Goal: Task Accomplishment & Management: Manage account settings

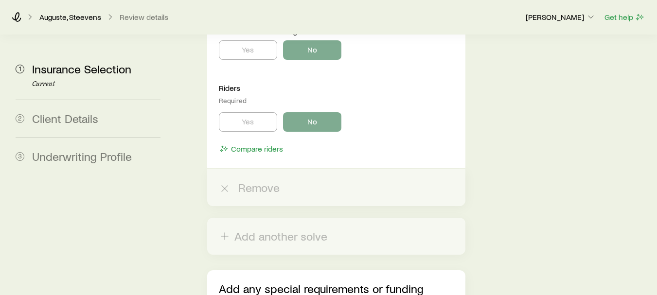
scroll to position [2660, 0]
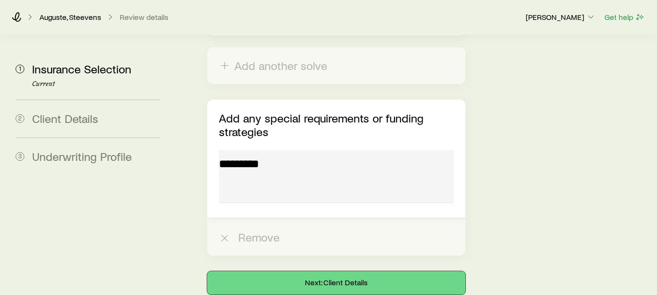
click at [339, 271] on button "Next: Client Details" at bounding box center [336, 282] width 258 height 23
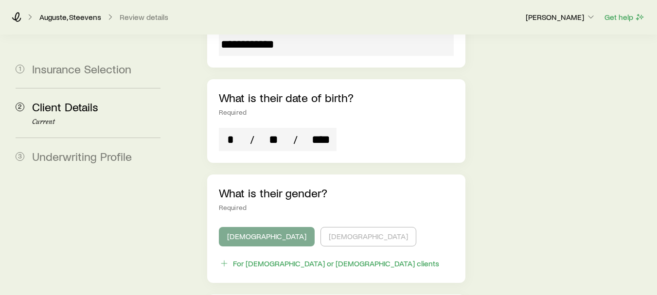
scroll to position [752, 0]
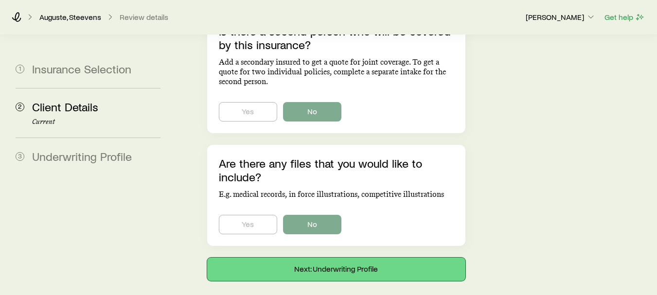
click at [344, 258] on button "Next: Underwriting Profile" at bounding box center [336, 269] width 258 height 23
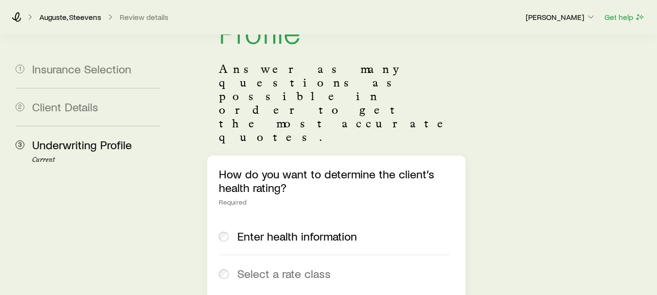
scroll to position [78, 0]
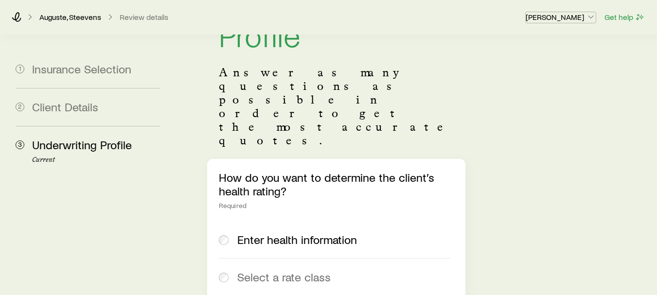
click at [557, 17] on p "[PERSON_NAME]" at bounding box center [561, 17] width 70 height 10
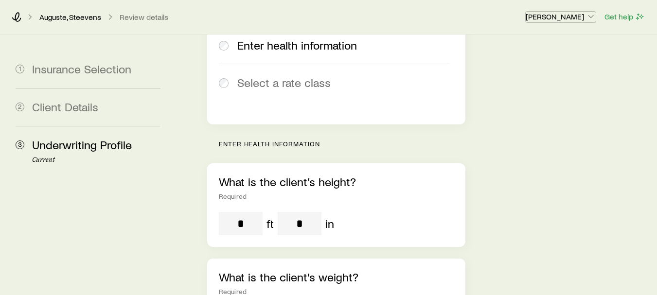
scroll to position [0, 0]
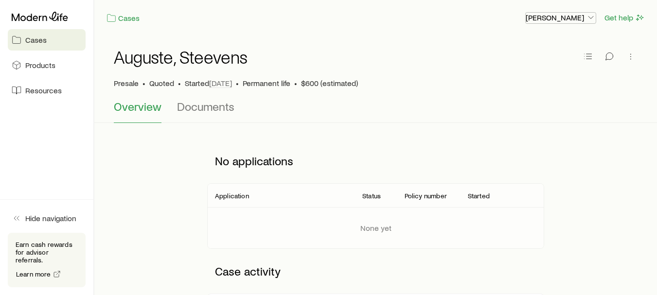
click at [591, 18] on polyline "button" at bounding box center [591, 18] width 5 height 2
click at [592, 56] on icon "button" at bounding box center [588, 57] width 10 height 10
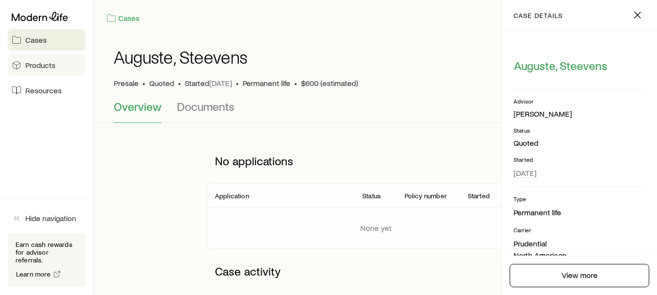
click at [37, 61] on span "Products" at bounding box center [40, 65] width 30 height 10
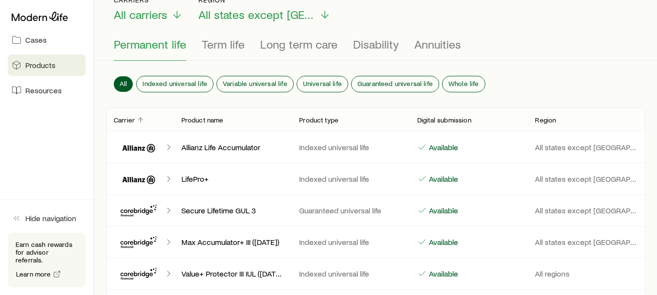
scroll to position [70, 0]
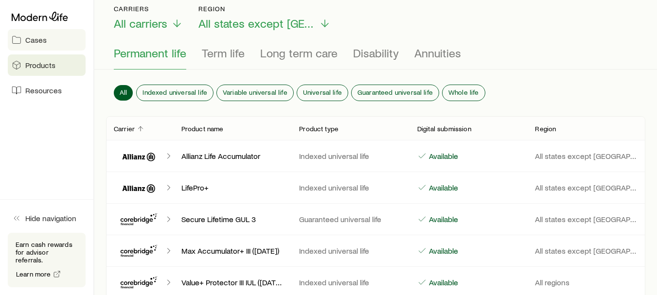
click at [34, 45] on link "Cases" at bounding box center [47, 39] width 78 height 21
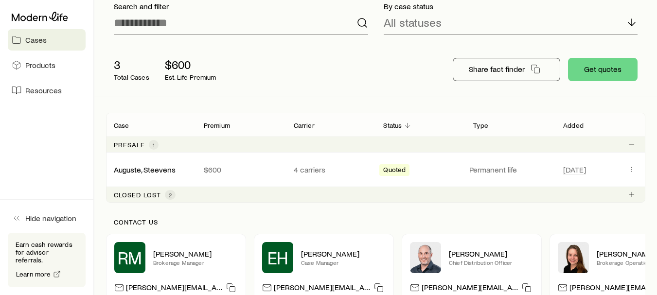
scroll to position [72, 0]
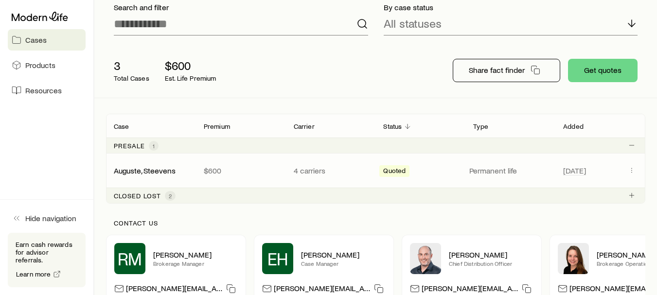
click at [496, 170] on p "Permanent life" at bounding box center [510, 171] width 82 height 10
click at [392, 169] on span "Quoted" at bounding box center [394, 172] width 22 height 10
click at [145, 176] on div "Auguste, Steevens" at bounding box center [145, 171] width 62 height 10
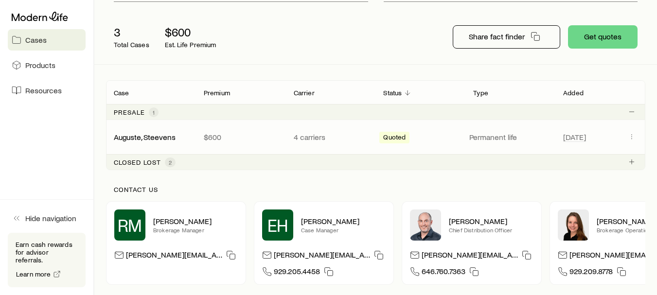
scroll to position [96, 0]
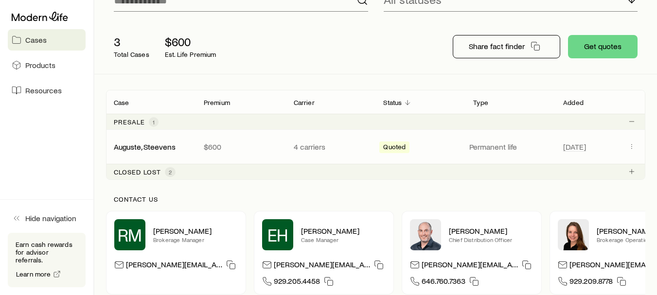
click at [308, 100] on p "Carrier" at bounding box center [304, 103] width 21 height 8
click at [299, 107] on div "Carrier" at bounding box center [331, 102] width 90 height 12
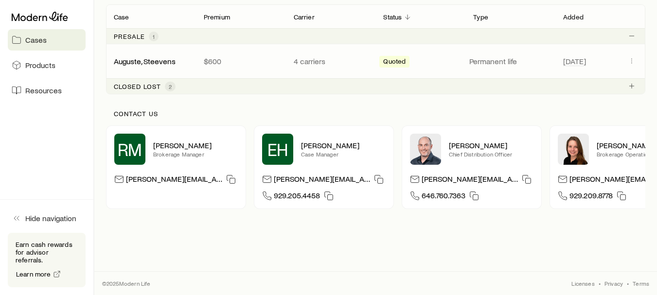
scroll to position [0, 0]
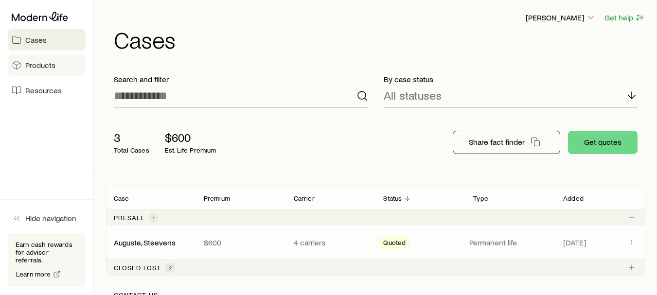
click at [58, 62] on link "Products" at bounding box center [47, 64] width 78 height 21
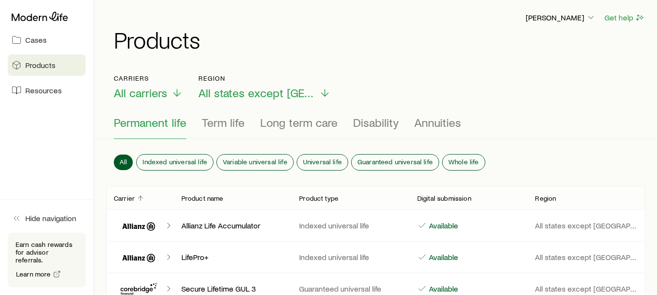
click at [170, 129] on span "Permanent life" at bounding box center [150, 123] width 72 height 14
click at [464, 159] on span "Whole life" at bounding box center [464, 162] width 31 height 8
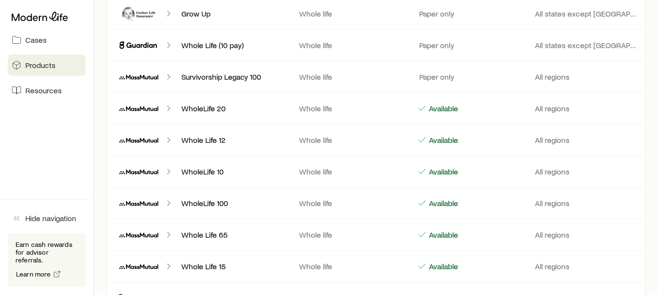
scroll to position [311, 0]
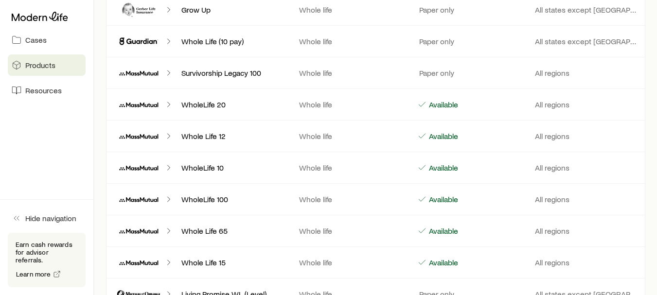
click at [139, 99] on icon "Client cases" at bounding box center [139, 104] width 50 height 23
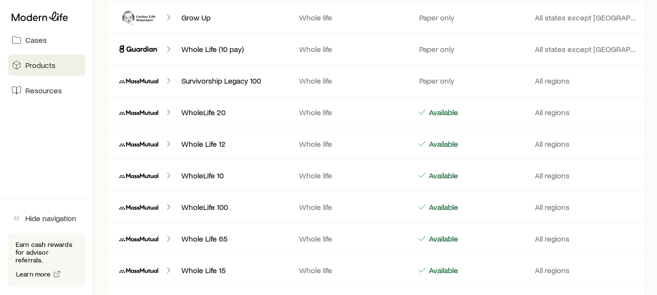
scroll to position [305, 0]
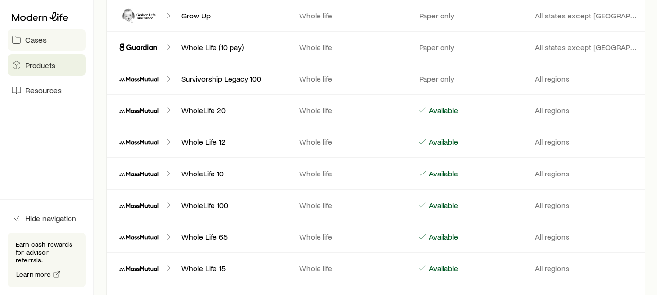
click at [49, 43] on link "Cases" at bounding box center [47, 39] width 78 height 21
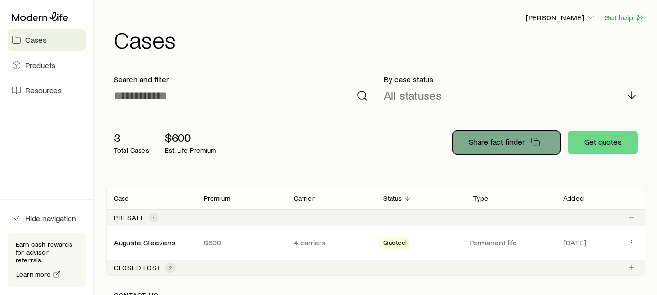
click at [508, 142] on p "Share fact finder" at bounding box center [497, 142] width 56 height 10
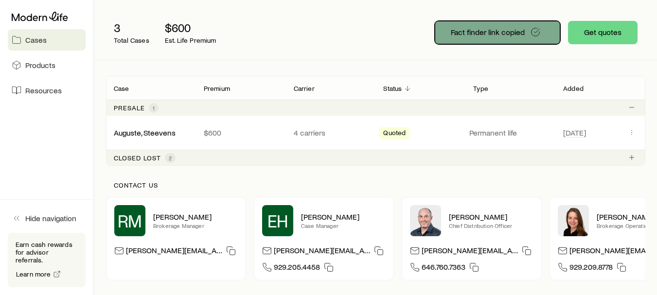
scroll to position [108, 0]
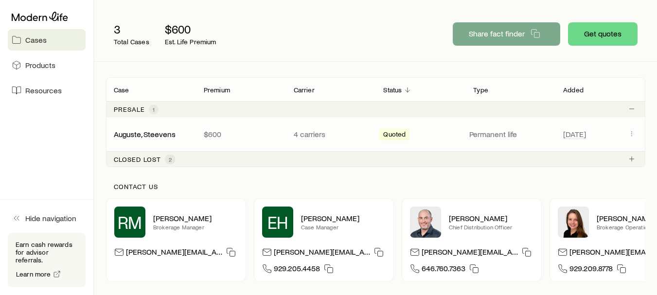
click at [303, 132] on p "4 carriers" at bounding box center [331, 134] width 74 height 10
click at [317, 132] on p "4 carriers" at bounding box center [331, 134] width 74 height 10
click at [311, 133] on p "4 carriers" at bounding box center [331, 134] width 74 height 10
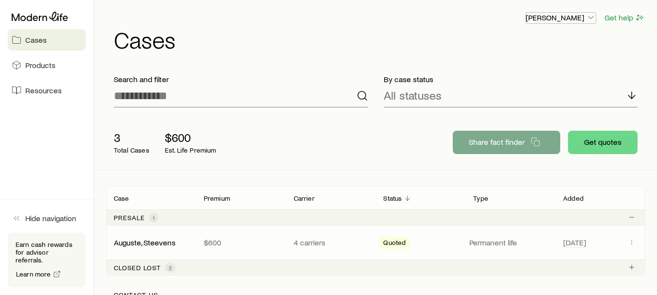
click at [588, 18] on icon "button" at bounding box center [591, 18] width 10 height 10
click at [70, 43] on link "Cases" at bounding box center [47, 39] width 78 height 21
click at [41, 17] on icon at bounding box center [40, 16] width 56 height 9
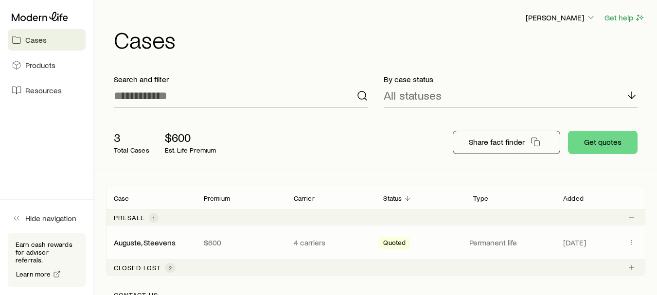
click at [399, 238] on div "Quoted" at bounding box center [394, 243] width 30 height 12
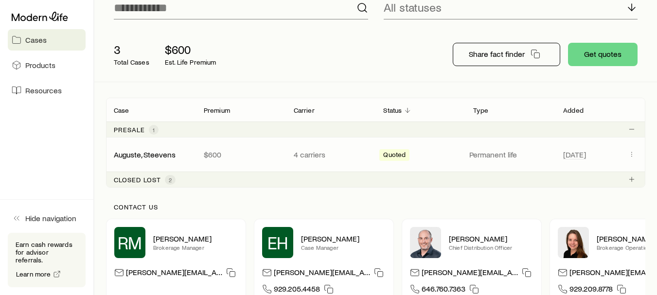
scroll to position [71, 0]
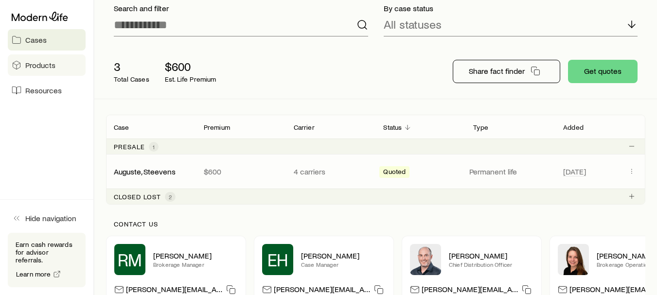
click at [23, 64] on link "Products" at bounding box center [47, 64] width 78 height 21
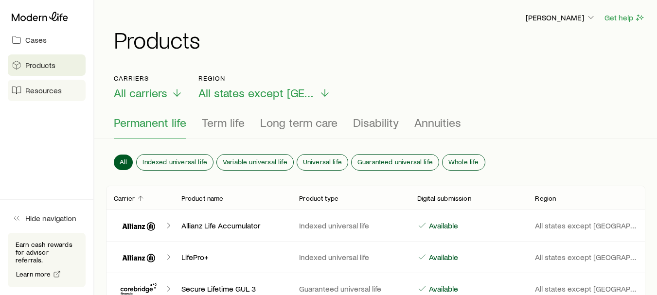
click at [45, 88] on span "Resources" at bounding box center [43, 91] width 36 height 10
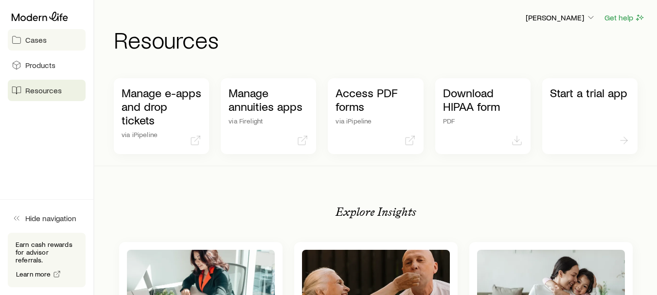
click at [42, 43] on span "Cases" at bounding box center [35, 40] width 21 height 10
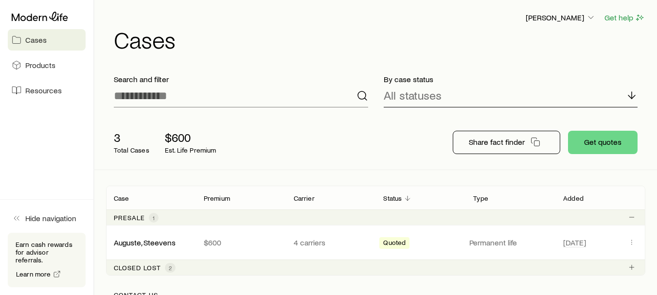
click at [440, 96] on p "All statuses" at bounding box center [413, 96] width 58 height 14
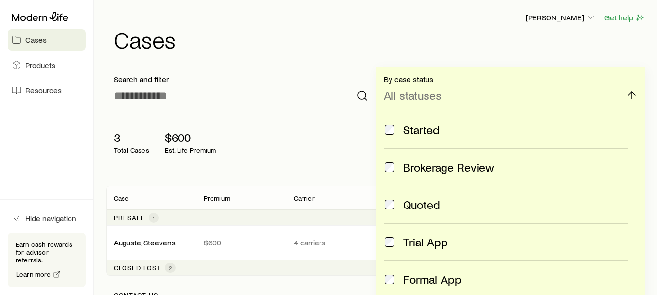
click at [599, 90] on div "All statuses" at bounding box center [511, 95] width 254 height 23
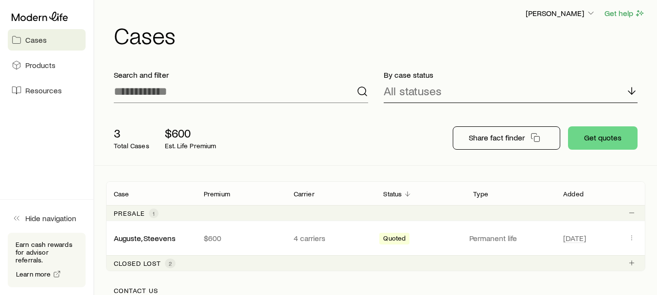
scroll to position [1, 0]
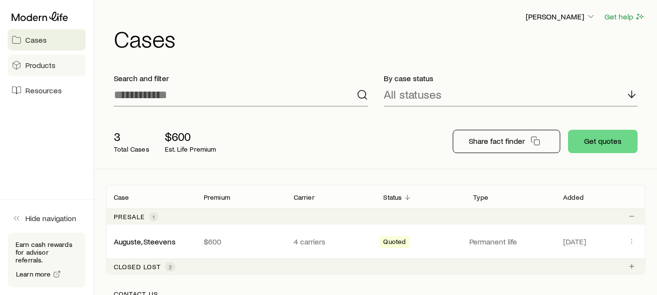
click at [47, 65] on span "Products" at bounding box center [40, 65] width 30 height 10
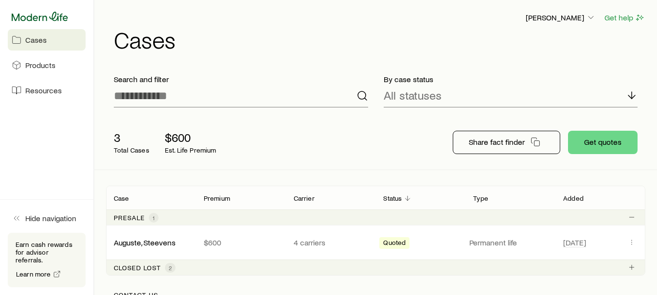
click at [50, 15] on icon at bounding box center [40, 17] width 56 height 10
click at [134, 244] on link "Auguste, Steevens" at bounding box center [145, 241] width 62 height 9
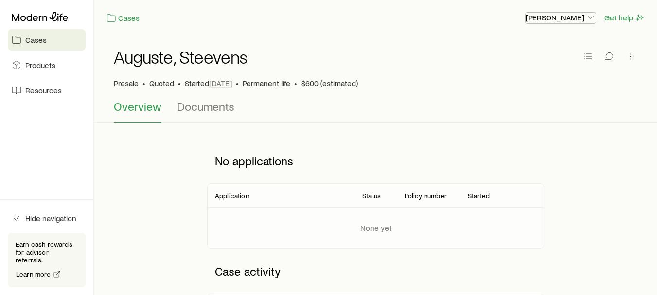
click at [592, 14] on icon "button" at bounding box center [591, 18] width 10 height 10
click at [42, 66] on span "Products" at bounding box center [40, 65] width 30 height 10
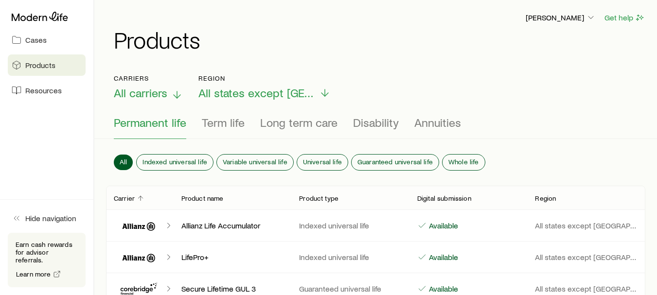
click at [132, 79] on p "Carriers" at bounding box center [148, 78] width 69 height 8
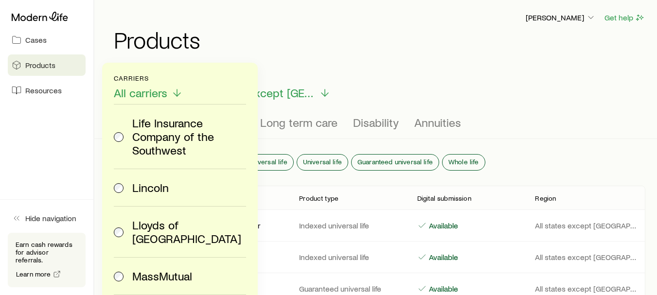
scroll to position [1182, 0]
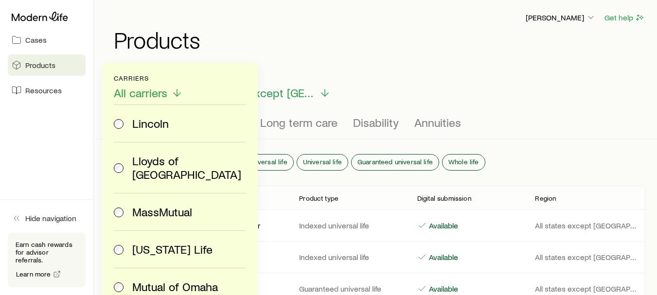
click at [167, 205] on span "MassMutual" at bounding box center [162, 212] width 60 height 14
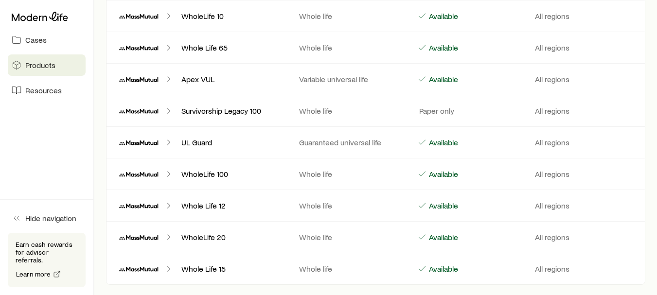
scroll to position [233, 0]
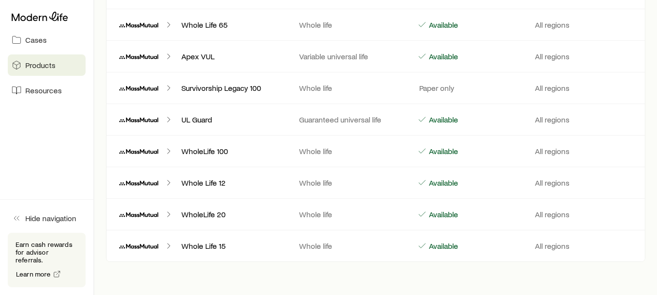
click at [220, 215] on p "WholeLife 20" at bounding box center [232, 215] width 103 height 10
click at [438, 216] on p "Available" at bounding box center [442, 215] width 31 height 10
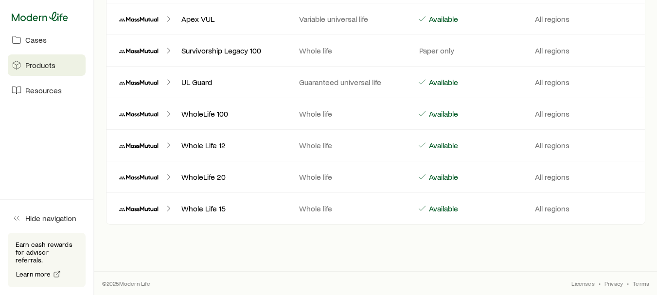
click at [30, 18] on icon at bounding box center [40, 17] width 56 height 10
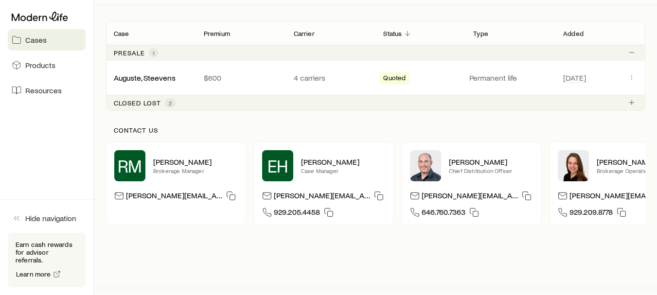
scroll to position [189, 0]
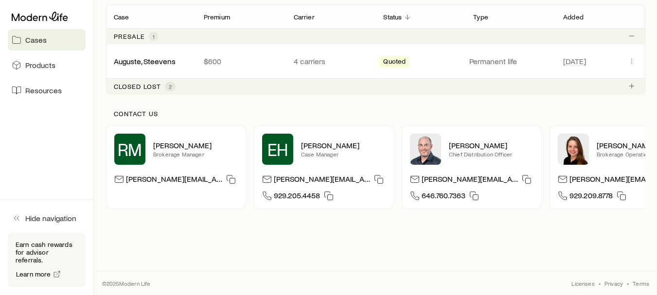
click at [117, 33] on p "Presale" at bounding box center [129, 37] width 31 height 8
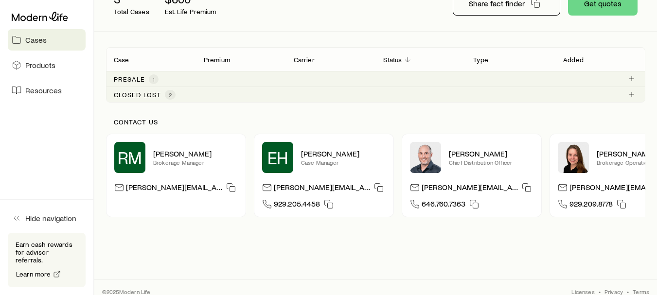
scroll to position [154, 0]
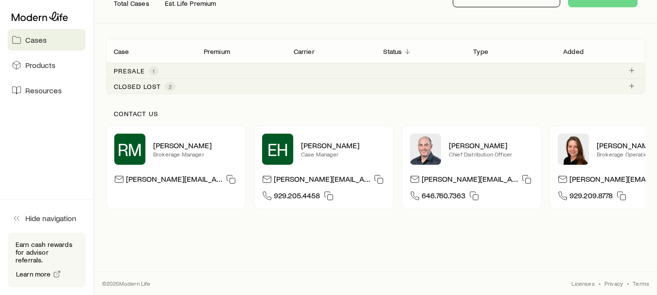
click at [131, 67] on p "Presale" at bounding box center [129, 71] width 31 height 8
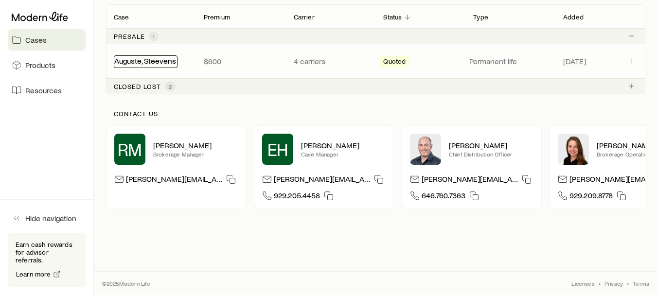
click at [153, 56] on link "Auguste, Steevens" at bounding box center [145, 60] width 62 height 9
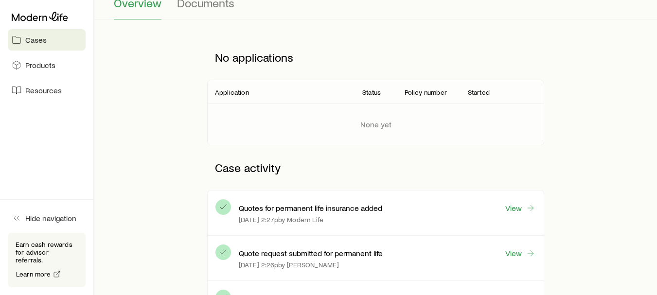
scroll to position [89, 0]
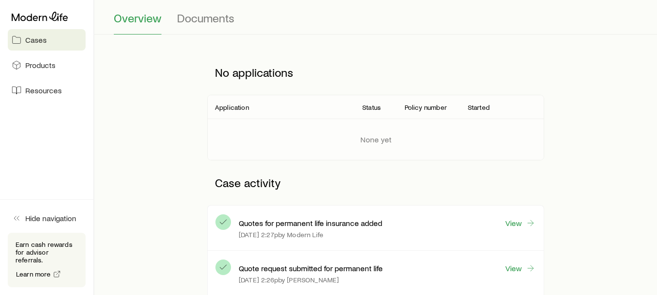
click at [235, 107] on p "Application" at bounding box center [232, 108] width 34 height 8
drag, startPoint x: 422, startPoint y: 109, endPoint x: 661, endPoint y: 82, distance: 240.4
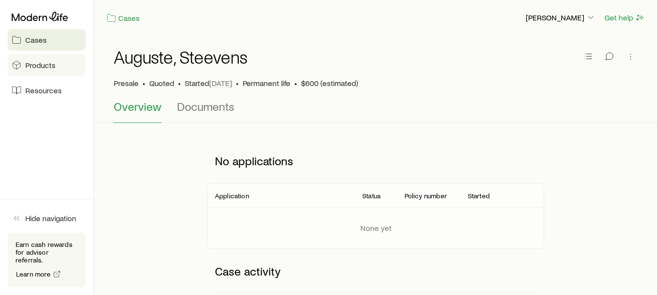
click at [25, 62] on span "Products" at bounding box center [40, 65] width 30 height 10
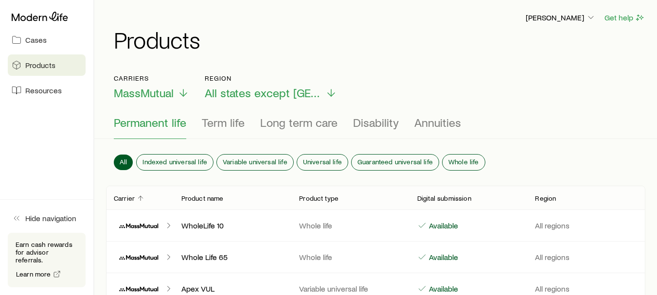
click at [36, 22] on div at bounding box center [47, 17] width 78 height 18
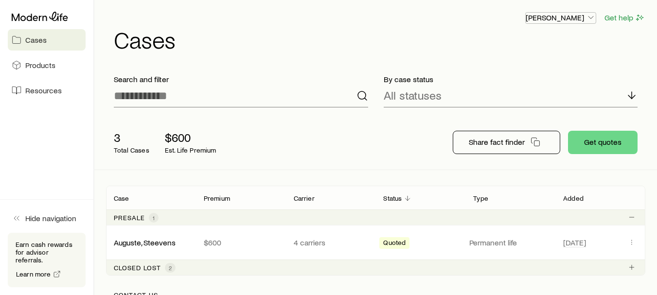
click at [586, 17] on icon "button" at bounding box center [591, 18] width 10 height 10
click at [352, 33] on h1 "Cases" at bounding box center [380, 39] width 532 height 23
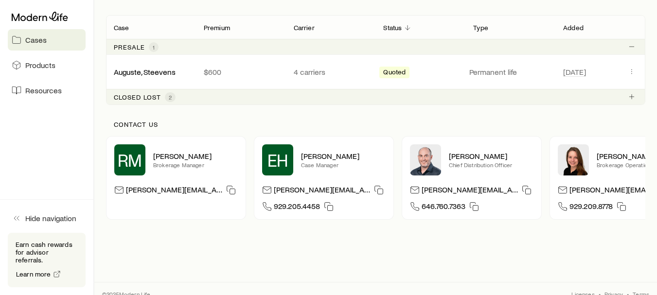
scroll to position [189, 0]
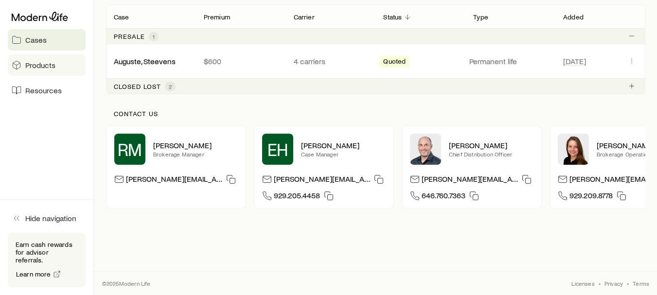
click at [34, 57] on link "Products" at bounding box center [47, 64] width 78 height 21
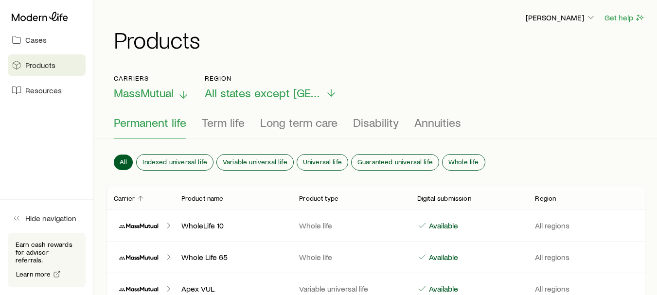
click at [151, 96] on span "MassMutual" at bounding box center [144, 93] width 60 height 14
click at [399, 30] on h1 "Products" at bounding box center [380, 39] width 532 height 23
click at [39, 44] on span "Cases" at bounding box center [35, 40] width 21 height 10
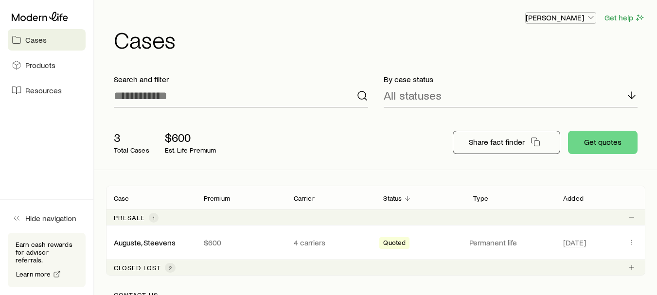
click at [592, 18] on polyline "button" at bounding box center [591, 18] width 5 height 2
click at [632, 54] on div "Obson Jacque Get help Cases" at bounding box center [376, 31] width 540 height 63
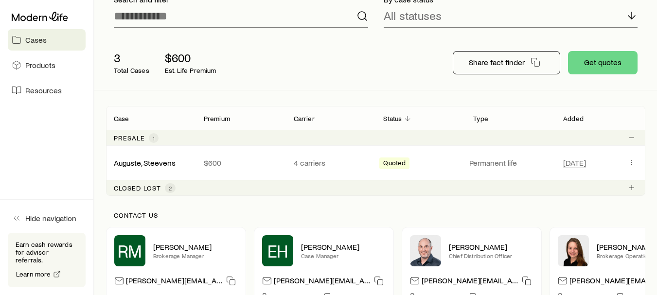
scroll to position [80, 0]
click at [223, 121] on p "Premium" at bounding box center [217, 118] width 26 height 8
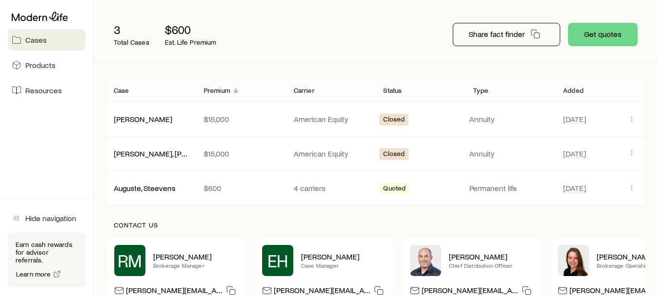
scroll to position [134, 0]
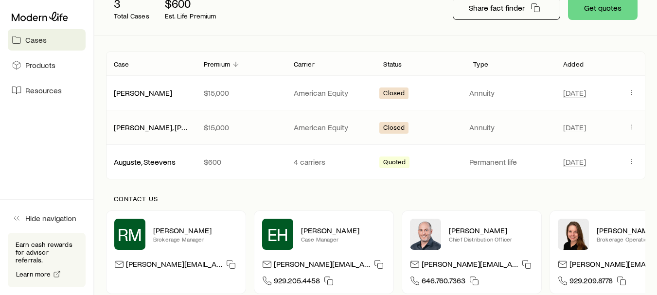
click at [396, 129] on span "Closed" at bounding box center [393, 129] width 21 height 10
click at [627, 160] on button "Client cases" at bounding box center [632, 162] width 12 height 12
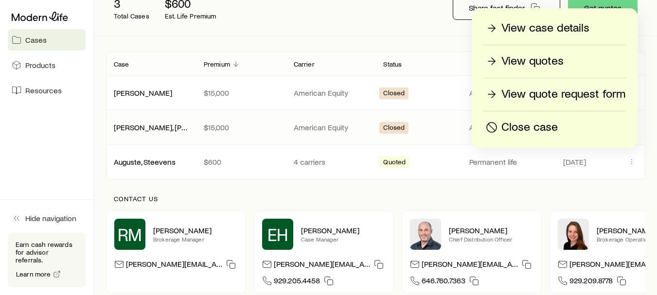
click at [519, 127] on p "Close case" at bounding box center [530, 128] width 56 height 16
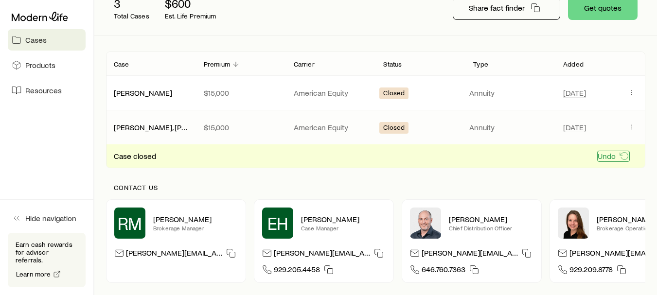
click at [622, 154] on icon "Client cases" at bounding box center [624, 156] width 8 height 7
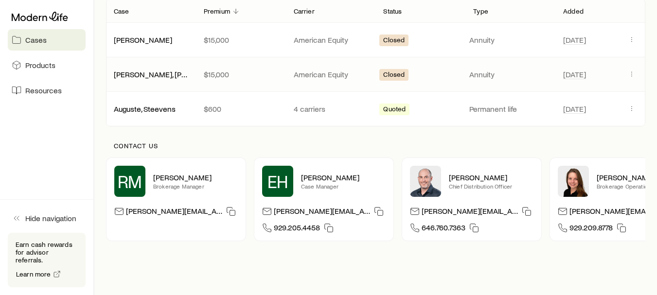
scroll to position [188, 0]
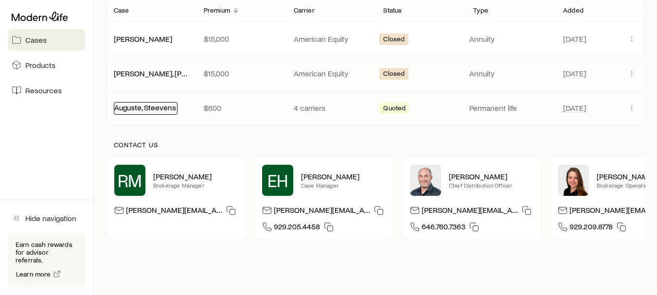
click at [157, 110] on link "Auguste, Steevens" at bounding box center [145, 107] width 62 height 9
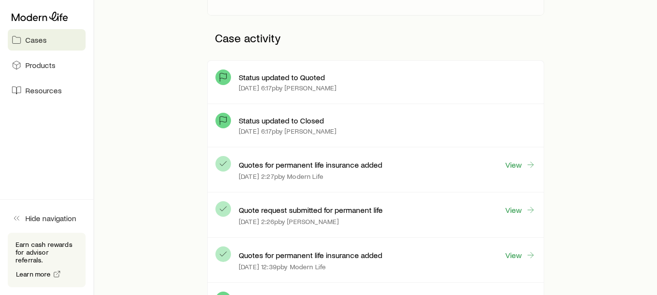
scroll to position [232, 0]
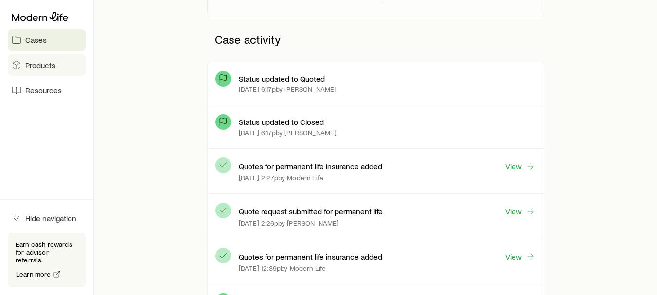
click at [33, 67] on span "Products" at bounding box center [40, 65] width 30 height 10
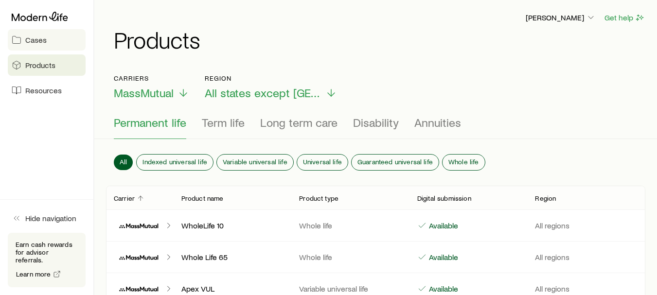
click at [29, 45] on link "Cases" at bounding box center [47, 39] width 78 height 21
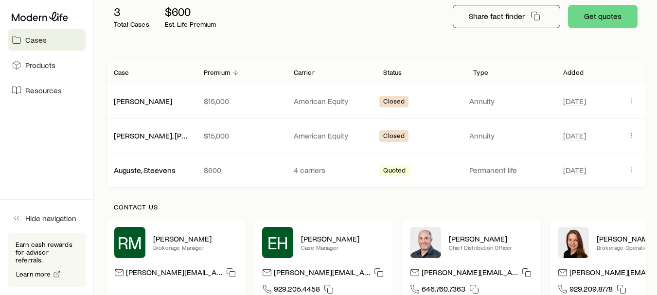
scroll to position [209, 0]
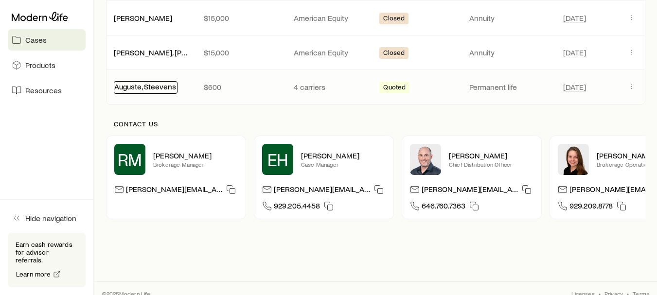
click at [149, 84] on link "Auguste, Steevens" at bounding box center [145, 86] width 62 height 9
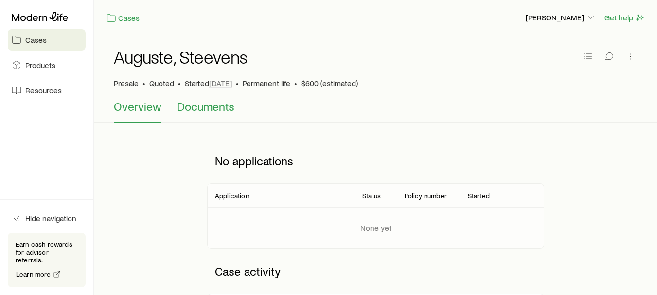
click at [199, 107] on span "Documents" at bounding box center [205, 107] width 57 height 14
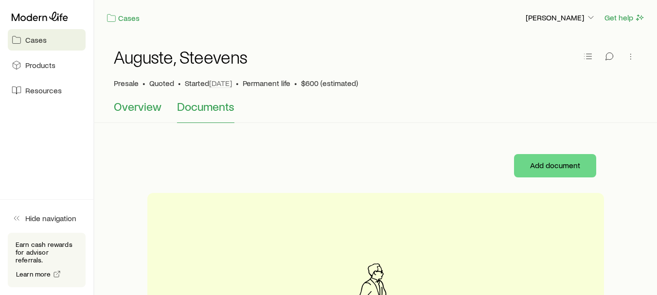
click at [155, 105] on span "Overview" at bounding box center [138, 107] width 48 height 14
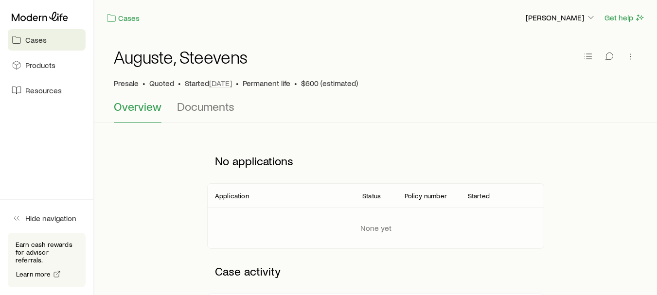
click at [44, 44] on span "Cases" at bounding box center [35, 40] width 21 height 10
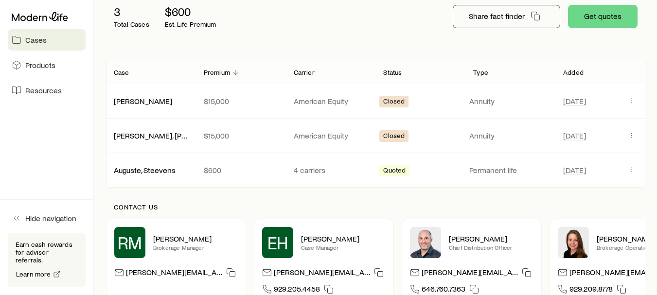
scroll to position [125, 0]
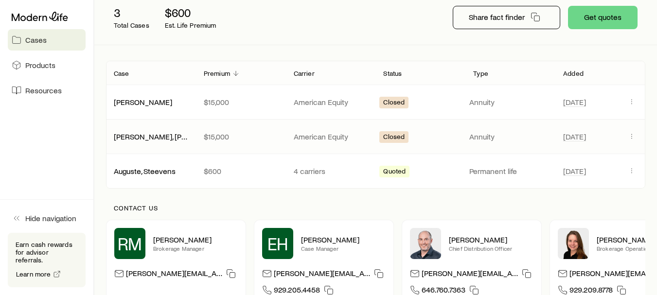
click at [399, 138] on span "Closed" at bounding box center [393, 138] width 21 height 10
click at [633, 136] on icon "Client cases" at bounding box center [632, 136] width 8 height 8
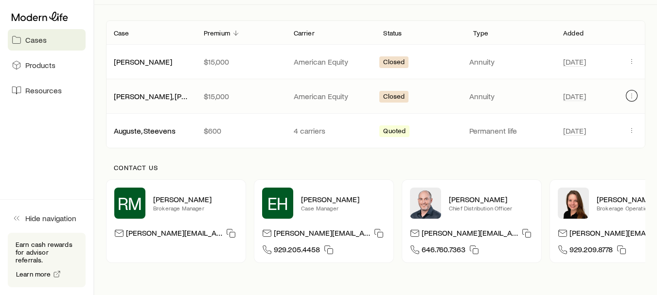
scroll to position [169, 0]
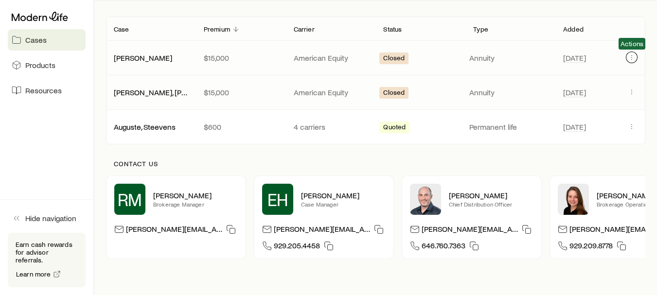
click at [629, 58] on icon "Client cases" at bounding box center [632, 58] width 8 height 8
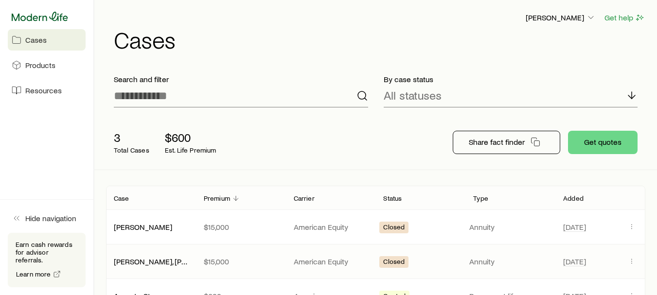
click at [36, 20] on icon at bounding box center [40, 16] width 56 height 9
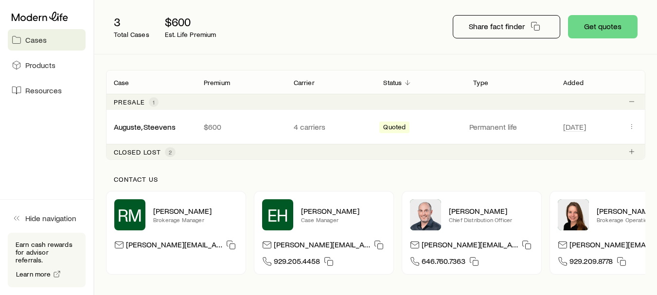
scroll to position [117, 0]
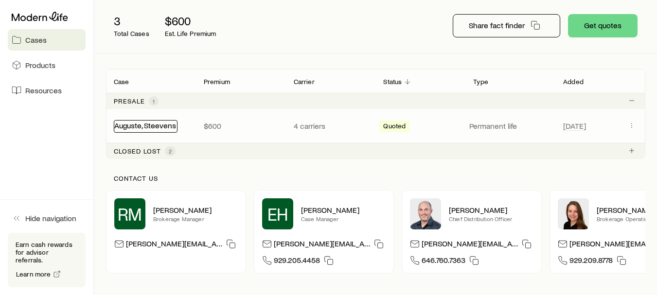
click at [167, 122] on link "Auguste, Steevens" at bounding box center [145, 125] width 62 height 9
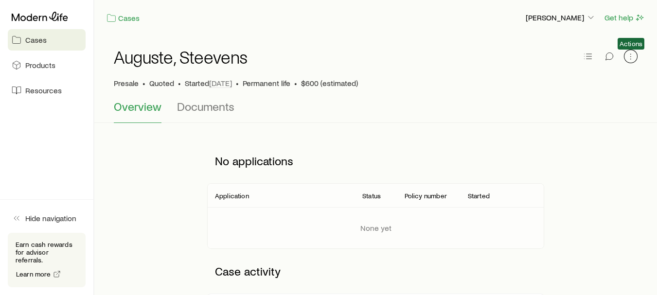
click at [633, 57] on icon "button" at bounding box center [631, 57] width 10 height 10
click at [460, 39] on div "Auguste, Steevens Presale • Quoted • Started Aug 18 • Permanent life • $600 (es…" at bounding box center [376, 68] width 524 height 64
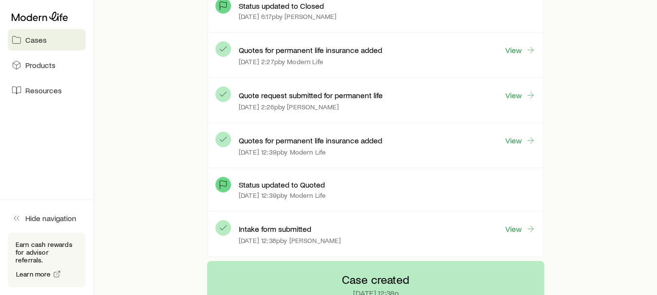
scroll to position [347, 0]
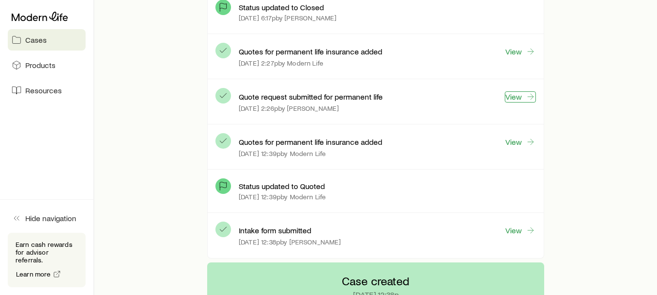
click at [522, 96] on link "View" at bounding box center [520, 96] width 31 height 11
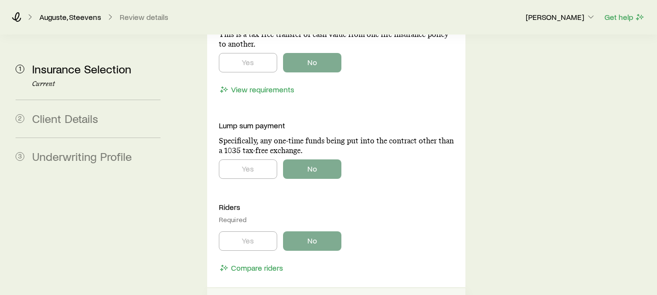
scroll to position [2660, 0]
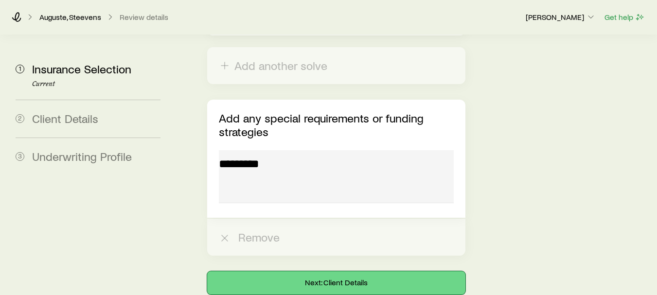
click at [347, 271] on button "Next: Client Details" at bounding box center [336, 282] width 258 height 23
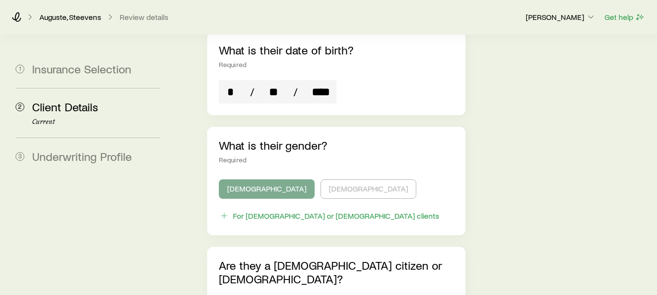
scroll to position [752, 0]
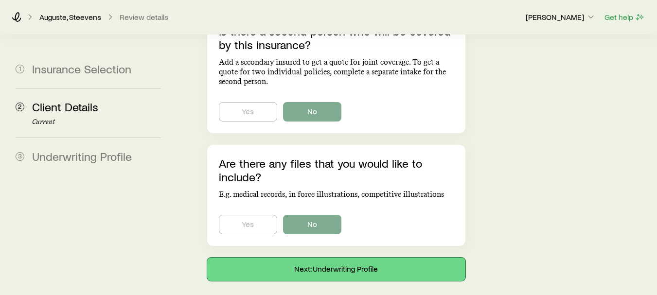
click at [348, 258] on button "Next: Underwriting Profile" at bounding box center [336, 269] width 258 height 23
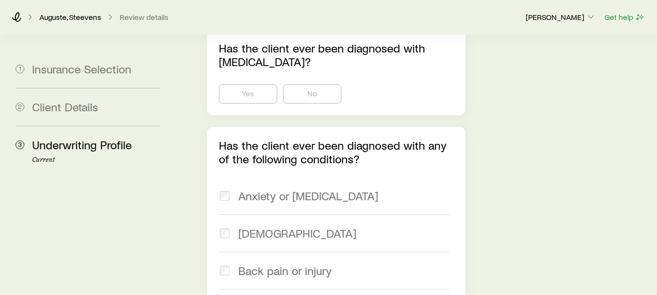
scroll to position [1652, 0]
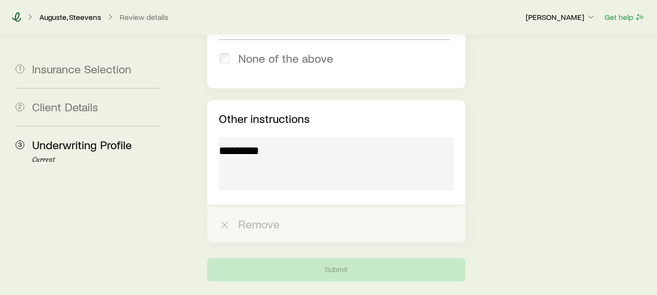
click at [18, 18] on icon at bounding box center [16, 17] width 9 height 10
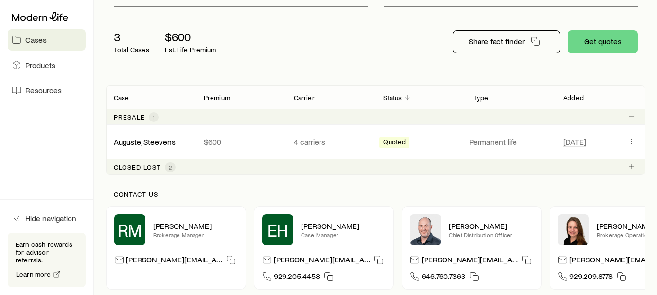
scroll to position [100, 0]
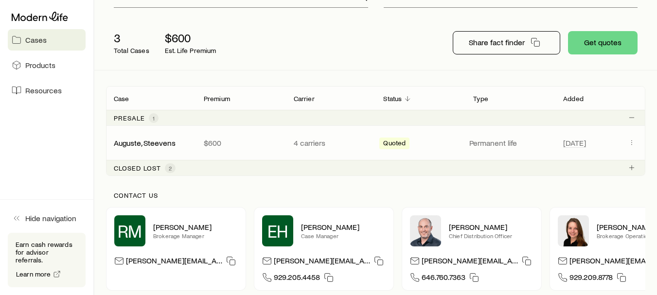
click at [399, 145] on span "Quoted" at bounding box center [394, 144] width 22 height 10
click at [396, 144] on span "Quoted" at bounding box center [394, 144] width 22 height 10
click at [150, 144] on link "Auguste, Steevens" at bounding box center [145, 142] width 62 height 9
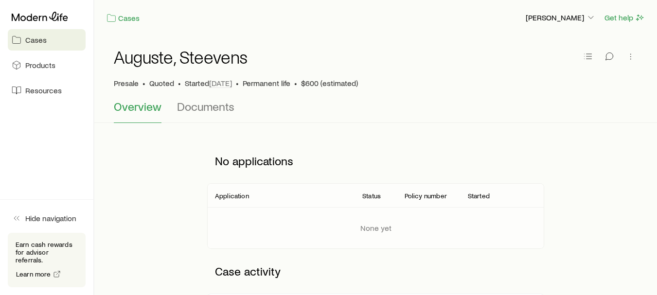
click at [235, 196] on p "Application" at bounding box center [232, 196] width 34 height 8
click at [40, 67] on span "Products" at bounding box center [40, 65] width 30 height 10
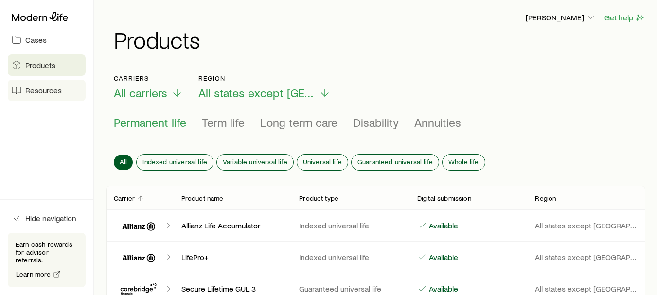
click at [54, 94] on span "Resources" at bounding box center [43, 91] width 36 height 10
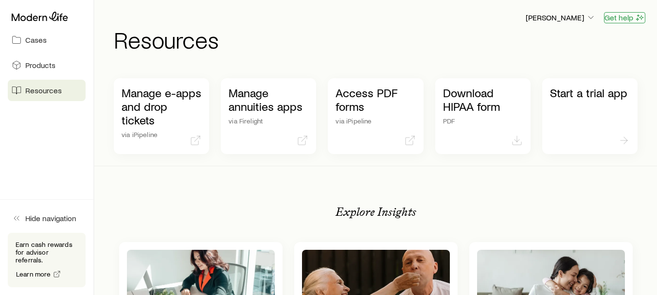
click at [621, 20] on button "Get help" at bounding box center [624, 17] width 41 height 11
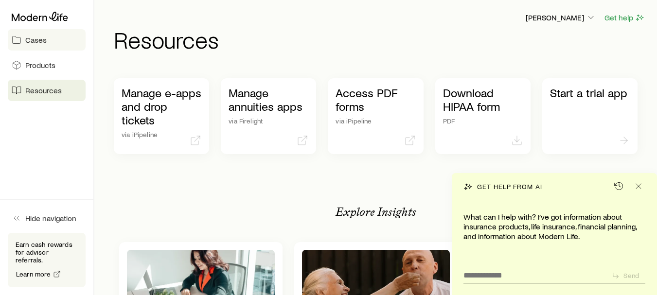
click at [27, 38] on span "Cases" at bounding box center [35, 40] width 21 height 10
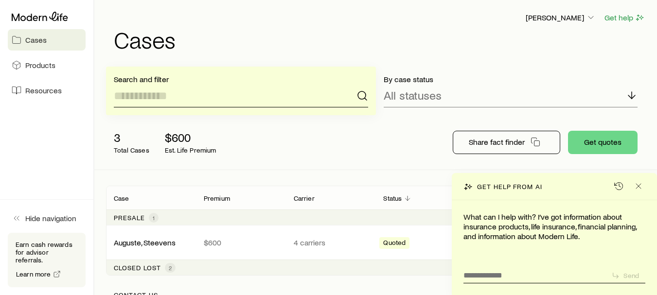
click at [151, 99] on input at bounding box center [241, 95] width 254 height 23
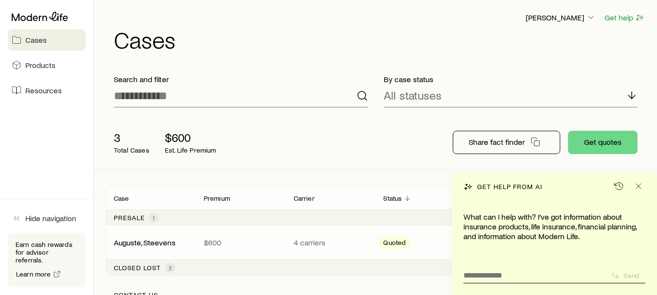
click at [311, 241] on p "4 carriers" at bounding box center [331, 243] width 74 height 10
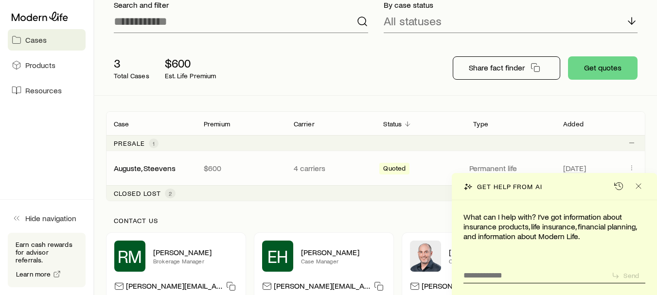
scroll to position [79, 0]
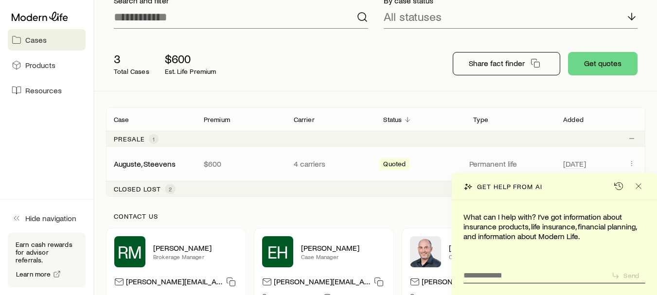
click at [309, 168] on p "4 carriers" at bounding box center [331, 164] width 74 height 10
click at [145, 161] on link "Auguste, Steevens" at bounding box center [145, 163] width 62 height 9
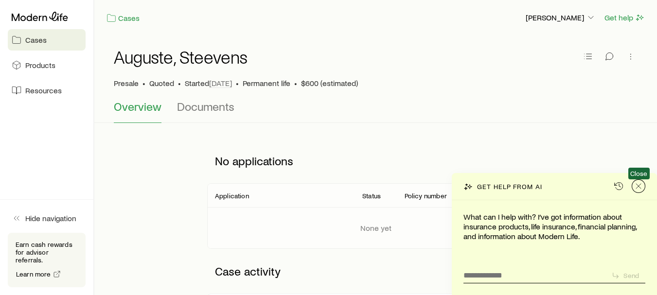
click at [641, 185] on icon "Close" at bounding box center [639, 186] width 10 height 10
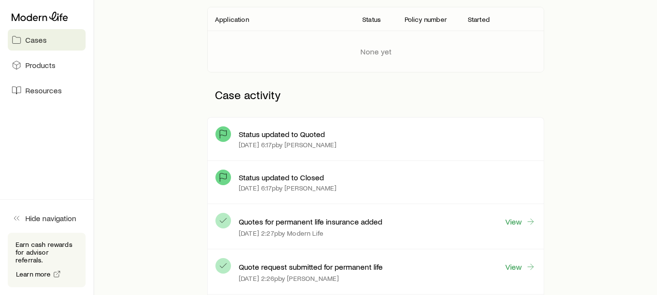
scroll to position [178, 0]
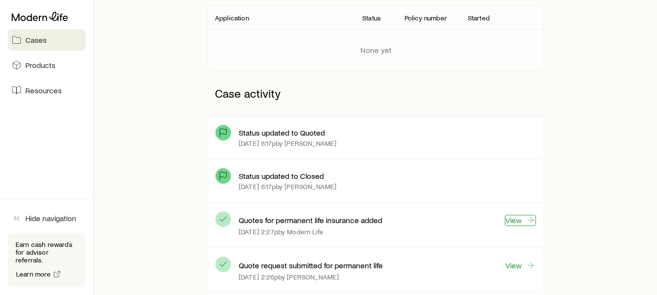
click at [527, 220] on icon at bounding box center [531, 221] width 10 height 10
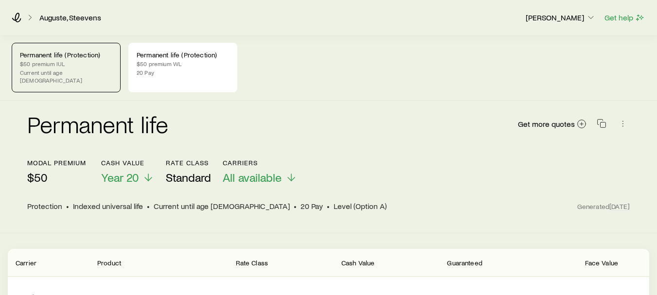
scroll to position [83, 0]
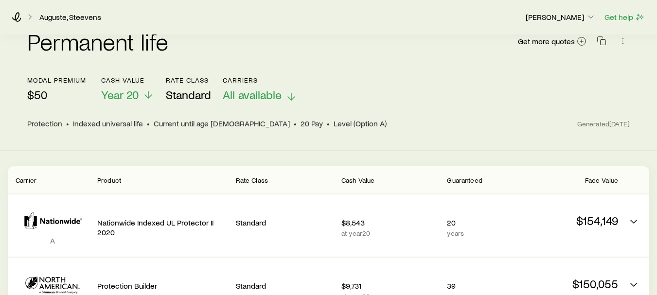
click at [287, 91] on icon at bounding box center [292, 97] width 12 height 12
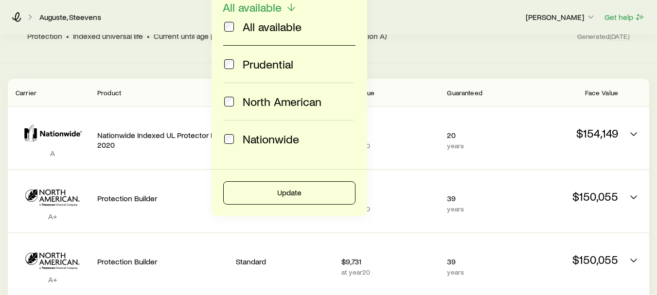
scroll to position [180, 0]
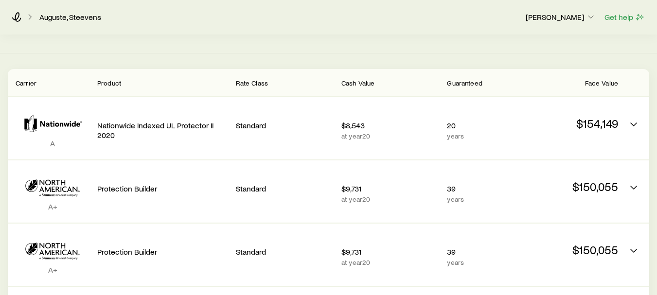
click at [429, 24] on div "[PERSON_NAME], [PERSON_NAME] [PERSON_NAME] Get help" at bounding box center [328, 17] width 657 height 35
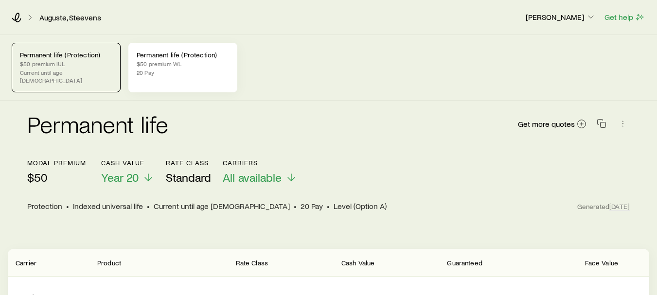
click at [159, 56] on p "Permanent life (Protection)" at bounding box center [183, 55] width 92 height 8
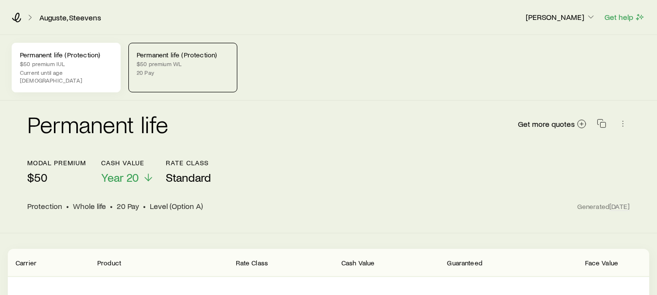
click at [78, 61] on p "$50 premium IUL" at bounding box center [66, 64] width 92 height 8
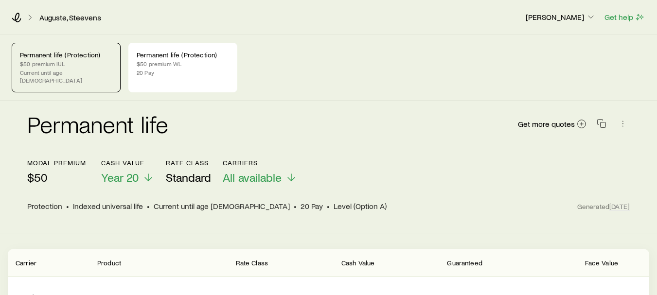
click at [70, 60] on p "$50 premium IUL" at bounding box center [66, 64] width 92 height 8
click at [74, 17] on link "Auguste, Steevens" at bounding box center [70, 17] width 63 height 9
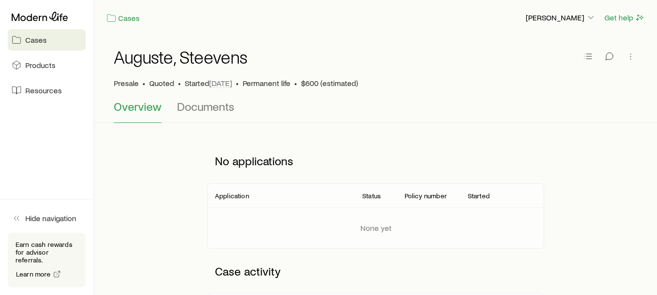
click at [57, 40] on link "Cases" at bounding box center [47, 39] width 78 height 21
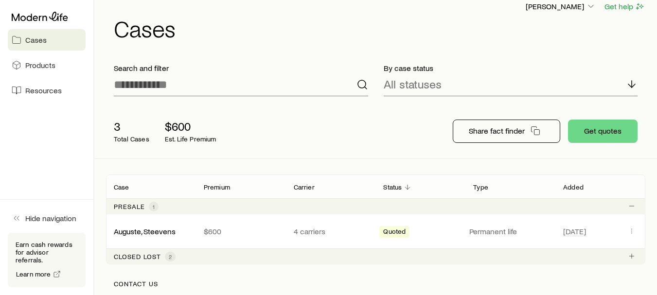
scroll to position [10, 0]
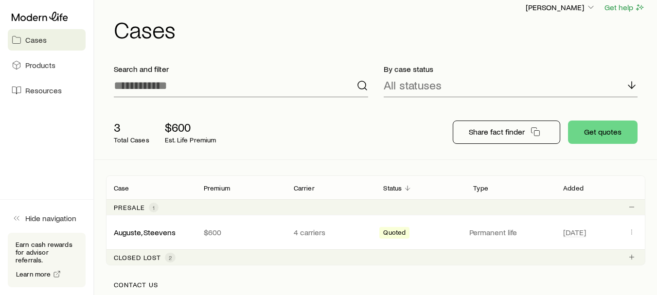
click at [61, 10] on div at bounding box center [47, 17] width 78 height 18
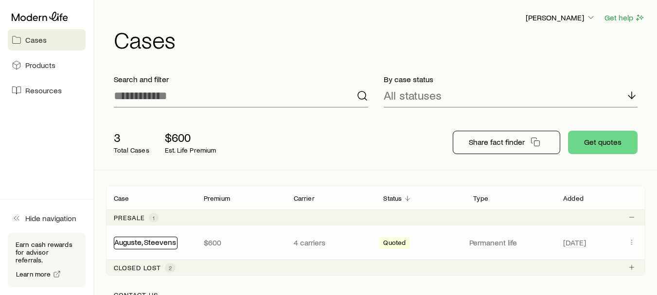
click at [137, 245] on link "Auguste, Steevens" at bounding box center [145, 241] width 62 height 9
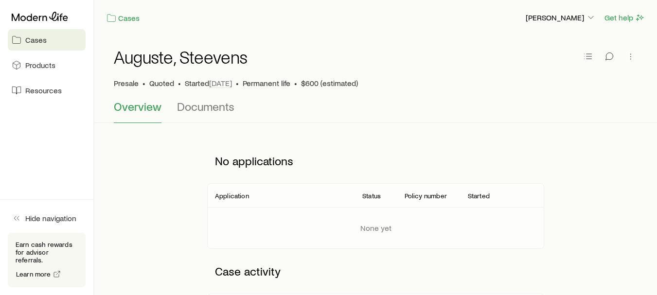
click at [474, 196] on p "Started" at bounding box center [479, 196] width 22 height 8
click at [593, 59] on icon "button" at bounding box center [588, 57] width 10 height 10
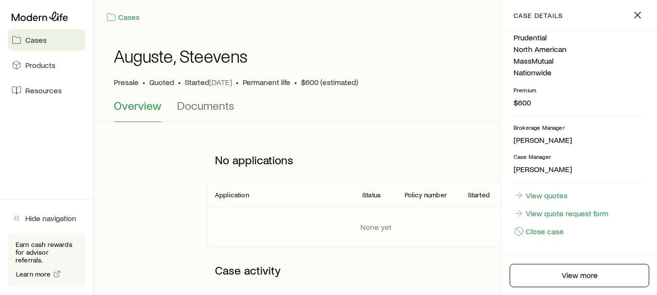
scroll to position [205, 0]
click at [643, 16] on icon "button" at bounding box center [638, 15] width 12 height 12
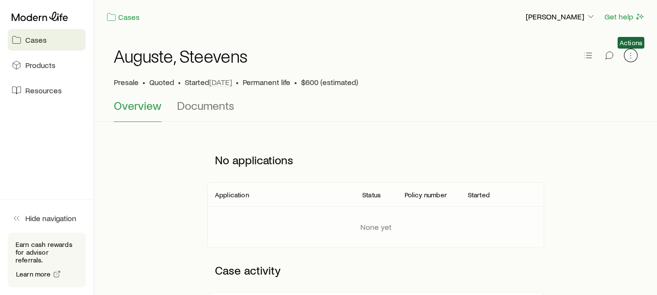
click at [630, 59] on icon "button" at bounding box center [631, 56] width 10 height 10
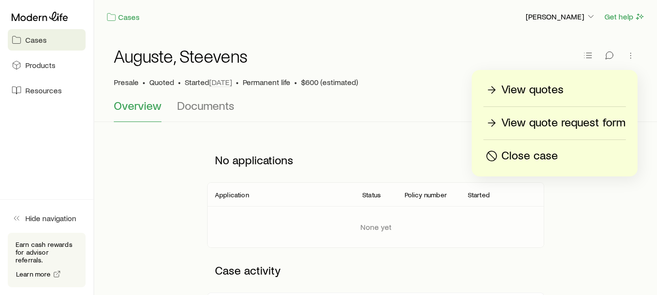
click at [467, 60] on div "Auguste, Steevens" at bounding box center [376, 61] width 524 height 31
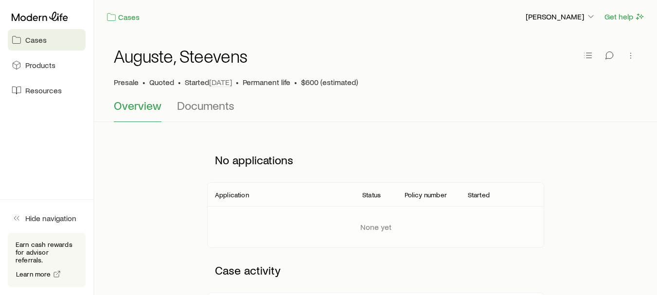
scroll to position [0, 0]
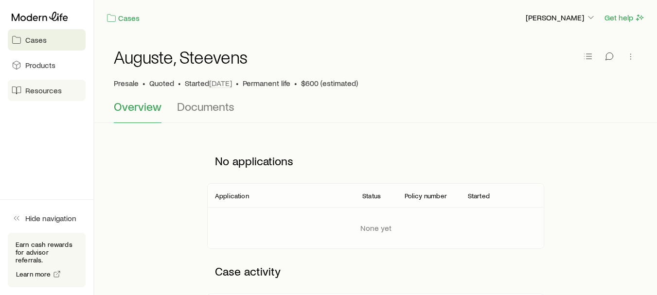
click at [36, 91] on span "Resources" at bounding box center [43, 91] width 36 height 10
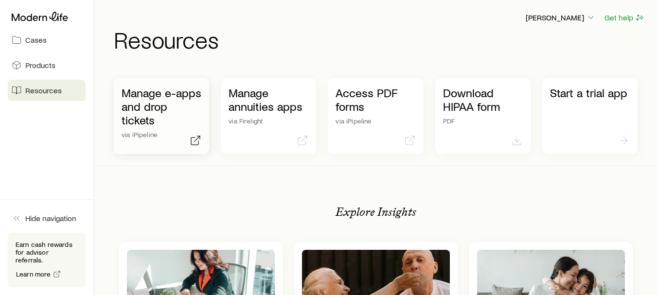
click at [149, 94] on p "Manage e-apps and drop tickets" at bounding box center [162, 106] width 80 height 41
click at [590, 18] on icon "button" at bounding box center [591, 18] width 10 height 10
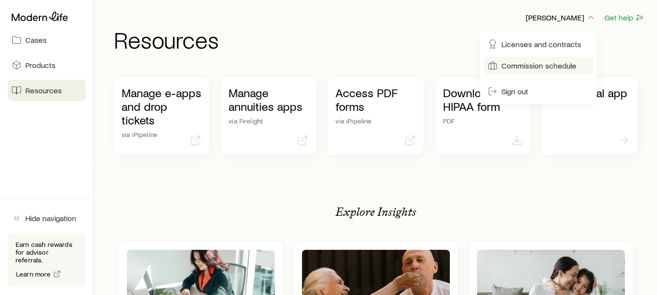
click at [546, 62] on span "Commission schedule" at bounding box center [539, 66] width 75 height 10
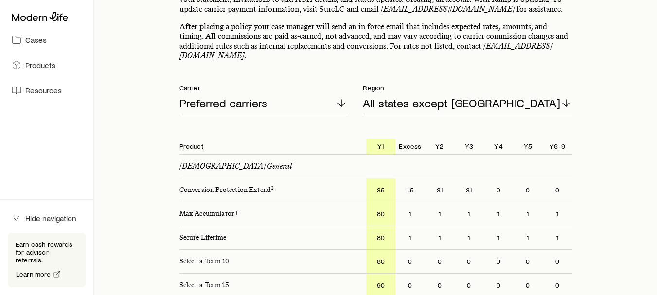
scroll to position [134, 0]
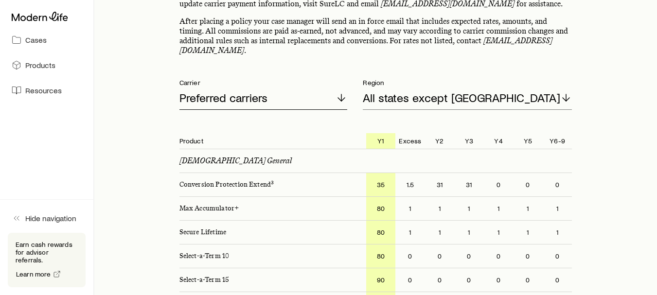
click at [347, 100] on icon at bounding box center [342, 98] width 12 height 12
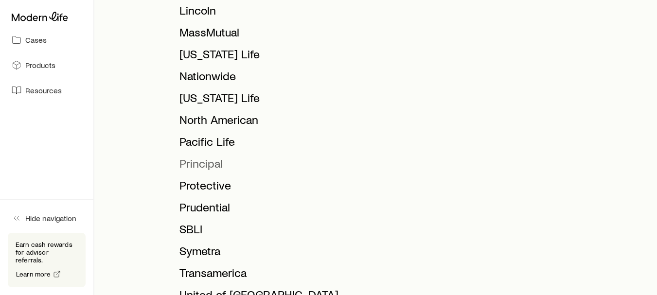
scroll to position [496, 0]
click at [216, 24] on span "MassMutual" at bounding box center [210, 31] width 60 height 14
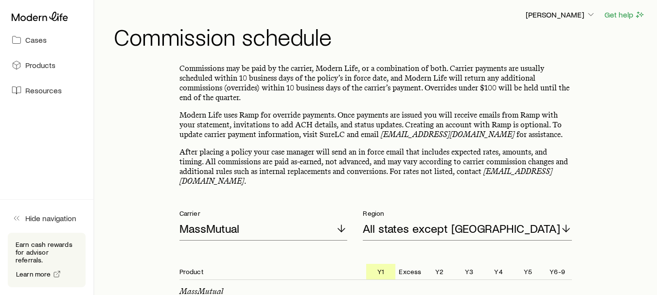
scroll to position [3, 0]
click at [345, 231] on polyline at bounding box center [341, 229] width 7 height 3
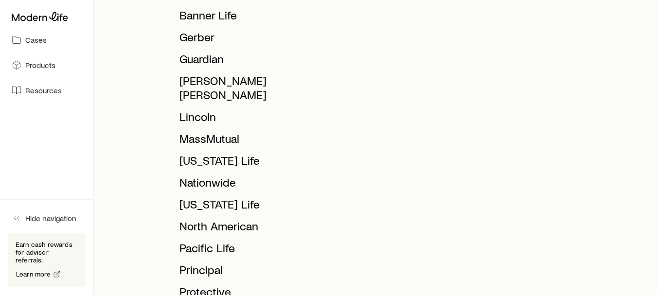
scroll to position [391, 0]
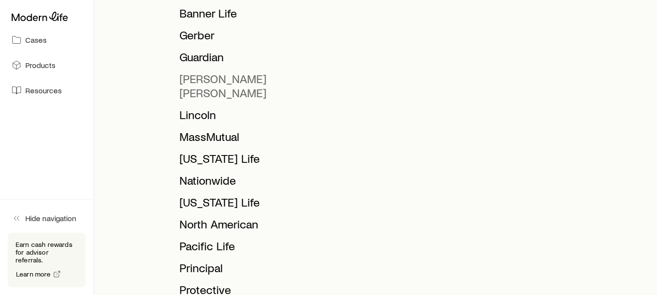
click at [233, 75] on span "[PERSON_NAME] [PERSON_NAME]" at bounding box center [223, 86] width 87 height 28
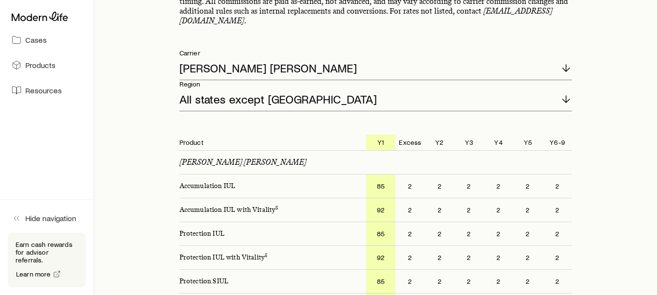
scroll to position [162, 0]
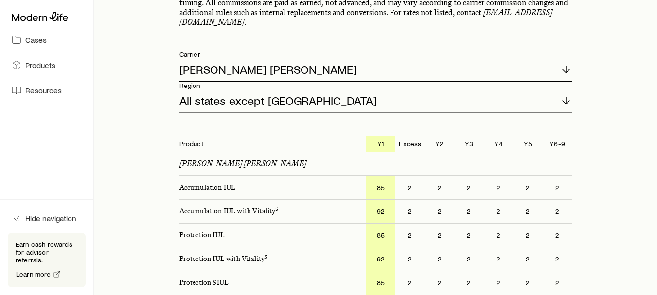
click at [560, 65] on icon at bounding box center [566, 70] width 12 height 12
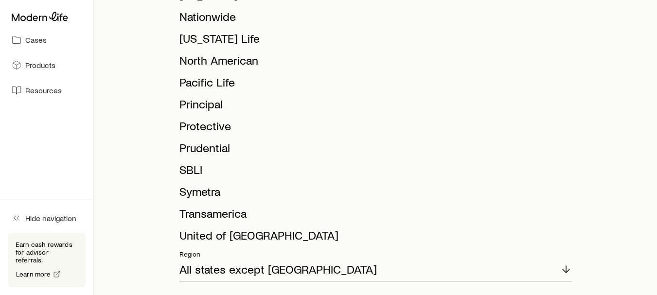
scroll to position [529, 0]
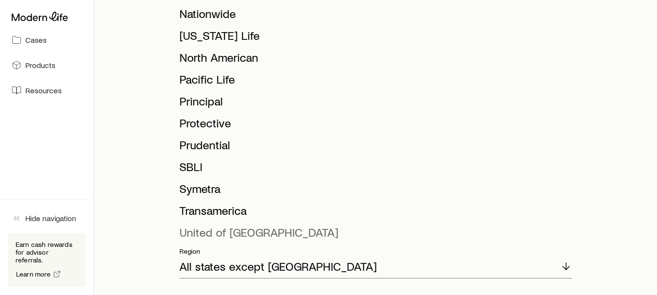
click at [211, 239] on span "United of [GEOGRAPHIC_DATA]" at bounding box center [259, 232] width 159 height 14
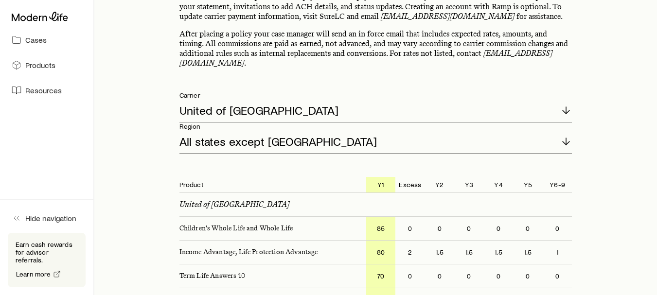
scroll to position [110, 0]
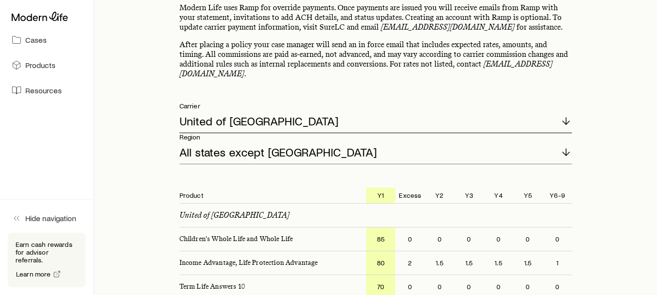
click at [560, 118] on icon at bounding box center [566, 121] width 12 height 12
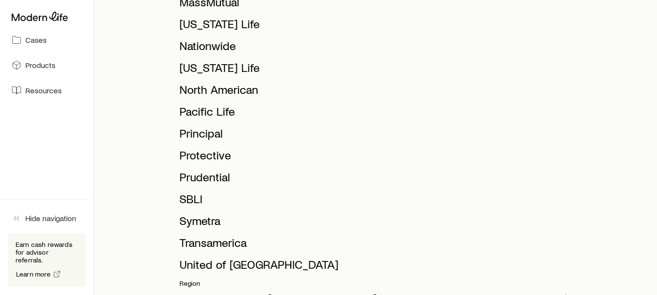
scroll to position [499, 0]
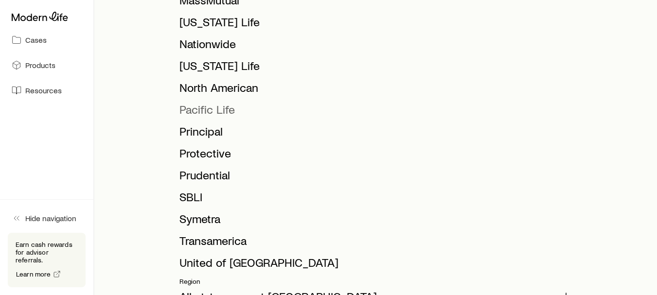
click at [201, 116] on span "Pacific Life" at bounding box center [207, 109] width 55 height 14
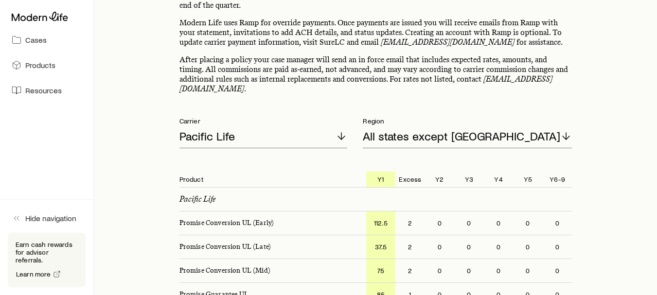
scroll to position [0, 0]
